Goal: Information Seeking & Learning: Find specific fact

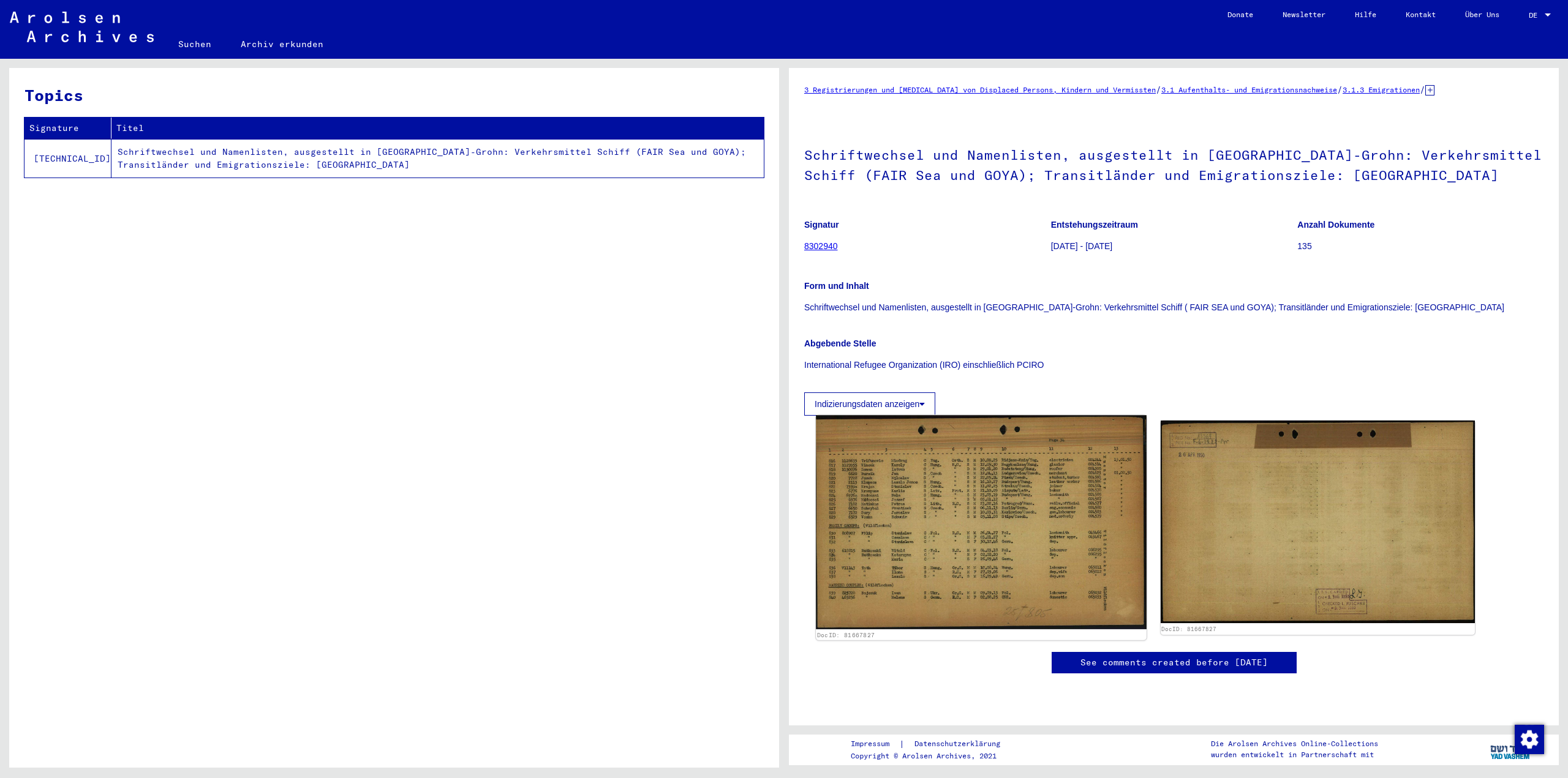
click at [956, 505] on img at bounding box center [981, 522] width 330 height 214
click at [960, 524] on img at bounding box center [981, 522] width 330 height 214
click at [928, 513] on img at bounding box center [981, 522] width 330 height 214
click at [980, 458] on img at bounding box center [981, 522] width 330 height 214
click at [924, 453] on img at bounding box center [981, 522] width 330 height 214
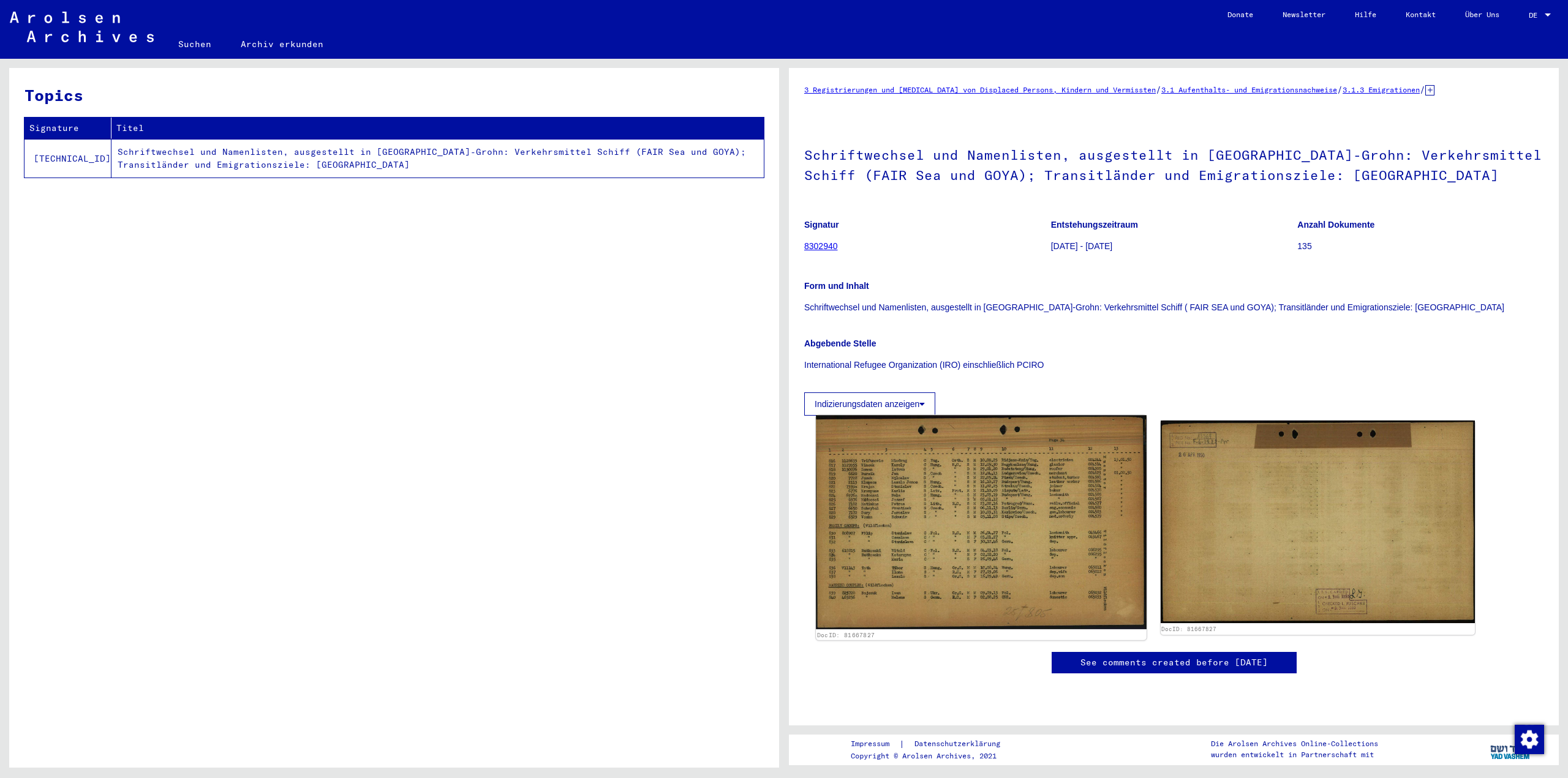
click at [1011, 482] on img at bounding box center [981, 522] width 330 height 214
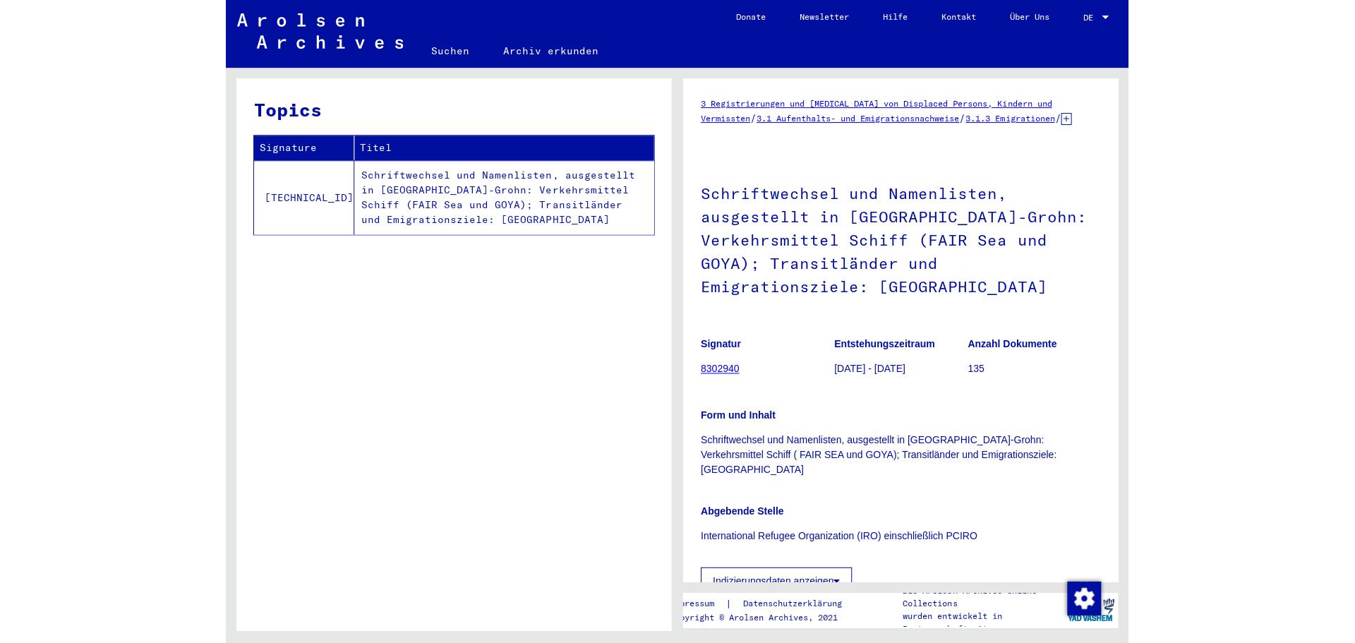
scroll to position [235, 0]
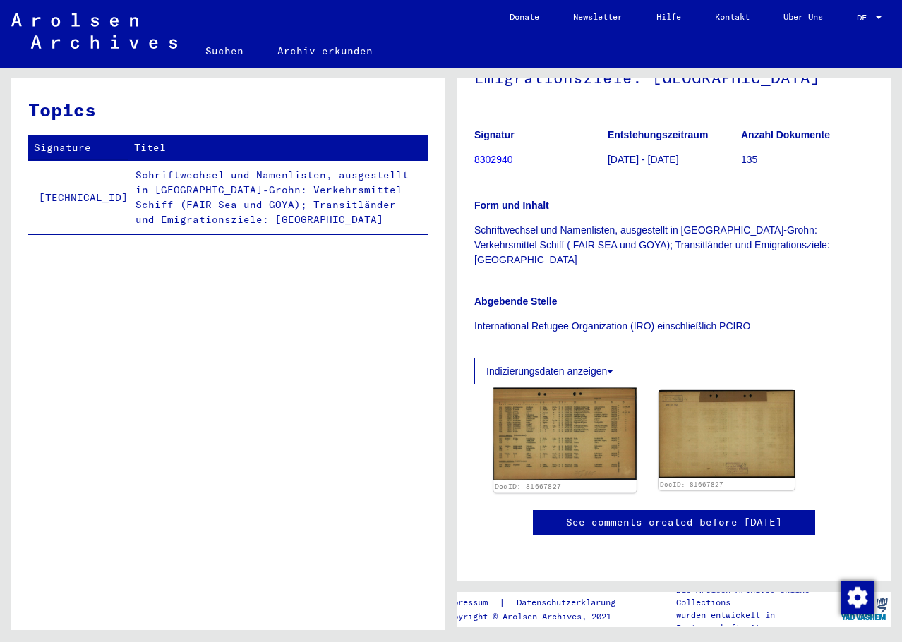
click at [587, 388] on img at bounding box center [564, 434] width 143 height 92
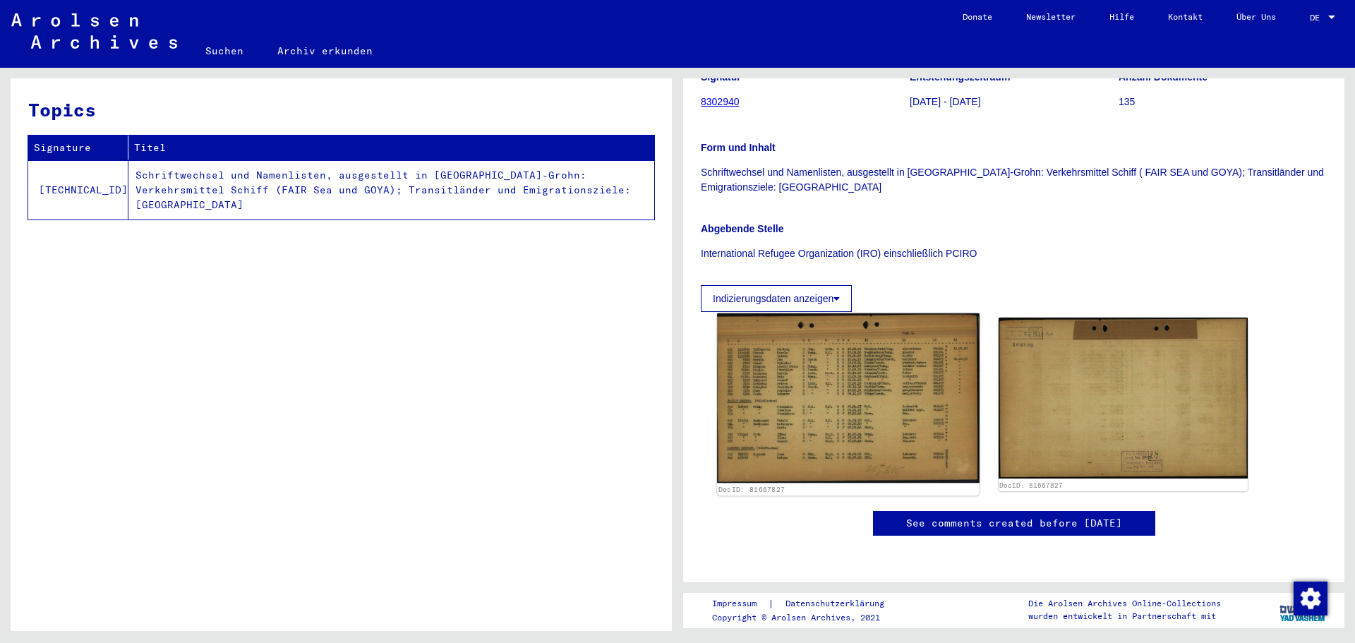
click at [883, 424] on img at bounding box center [848, 398] width 262 height 170
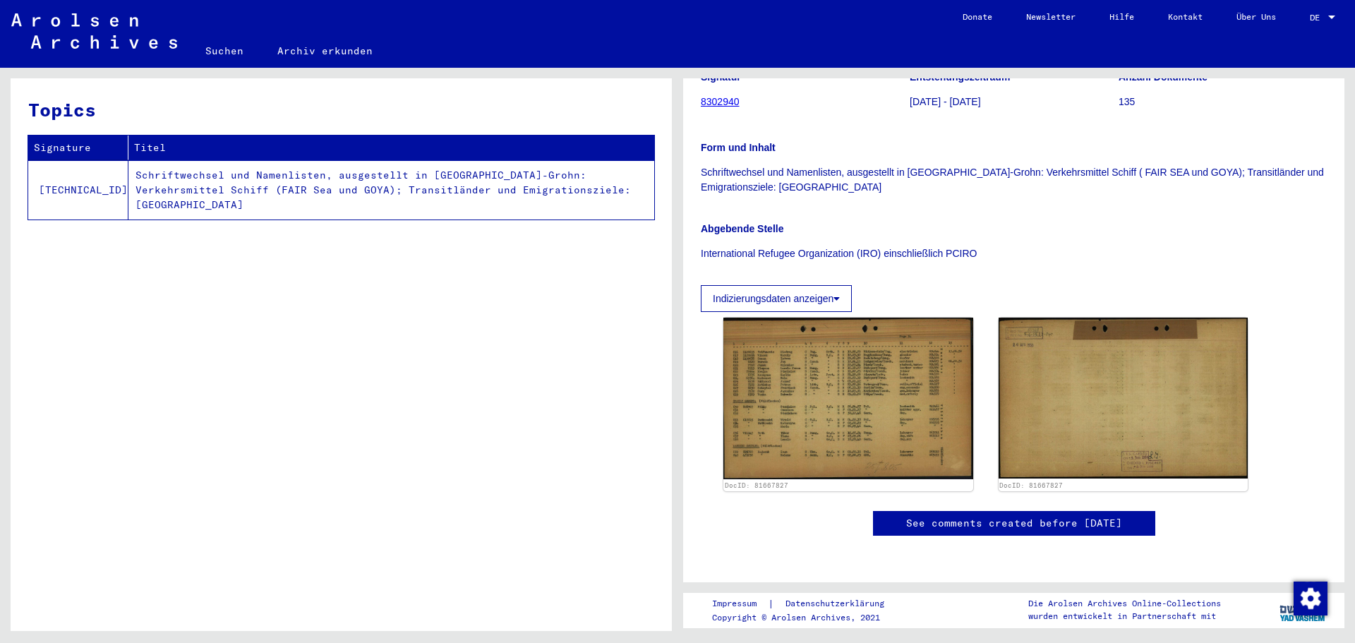
click at [739, 96] on link "8302940" at bounding box center [720, 101] width 39 height 11
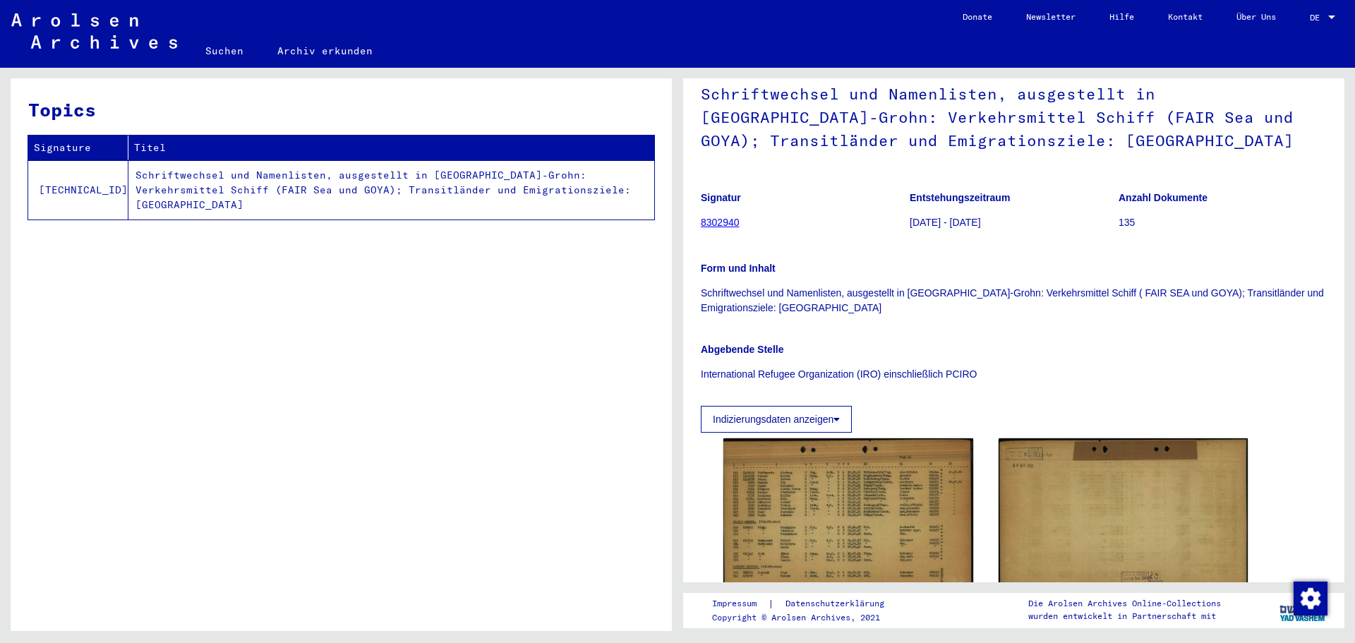
scroll to position [0, 0]
